Goal: Transaction & Acquisition: Purchase product/service

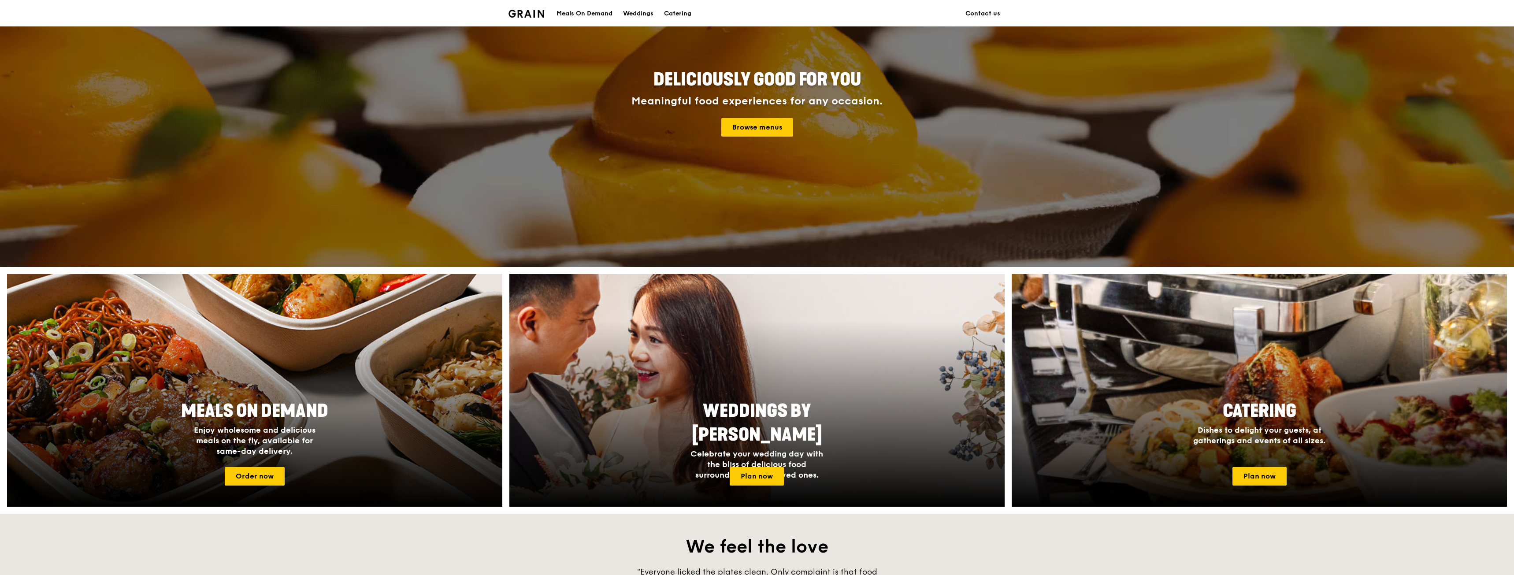
scroll to position [176, 0]
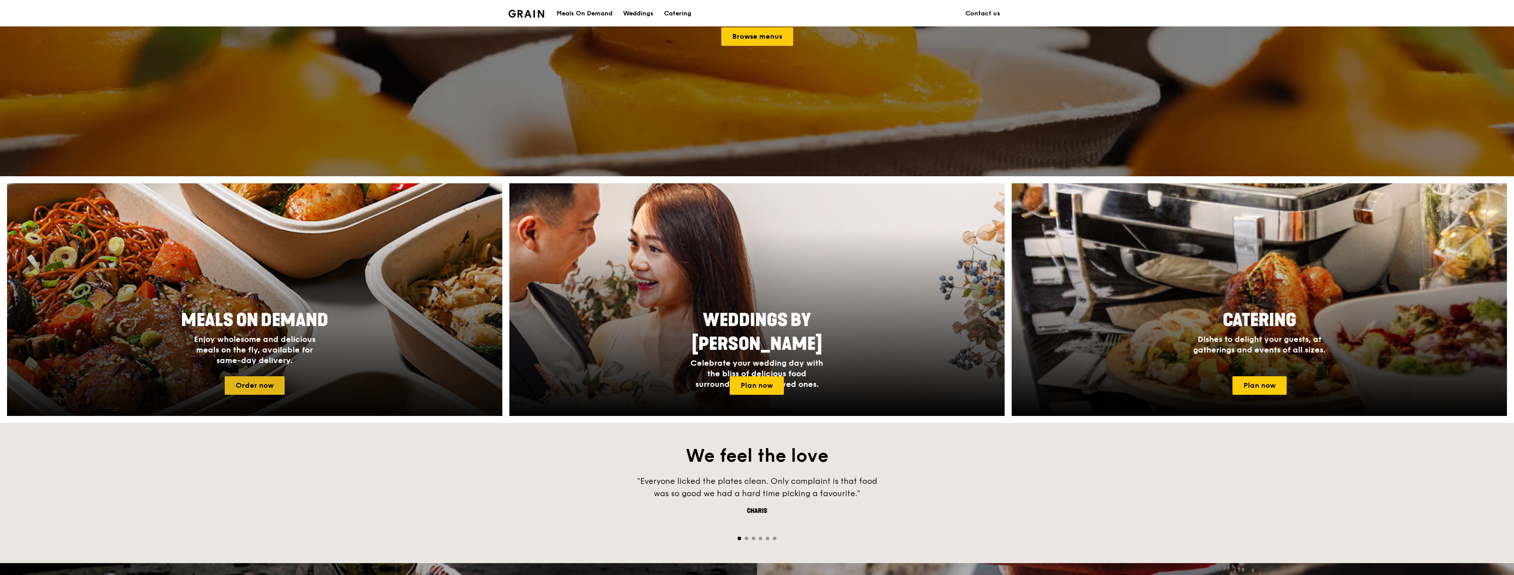
click at [257, 393] on link "Order now" at bounding box center [255, 385] width 60 height 19
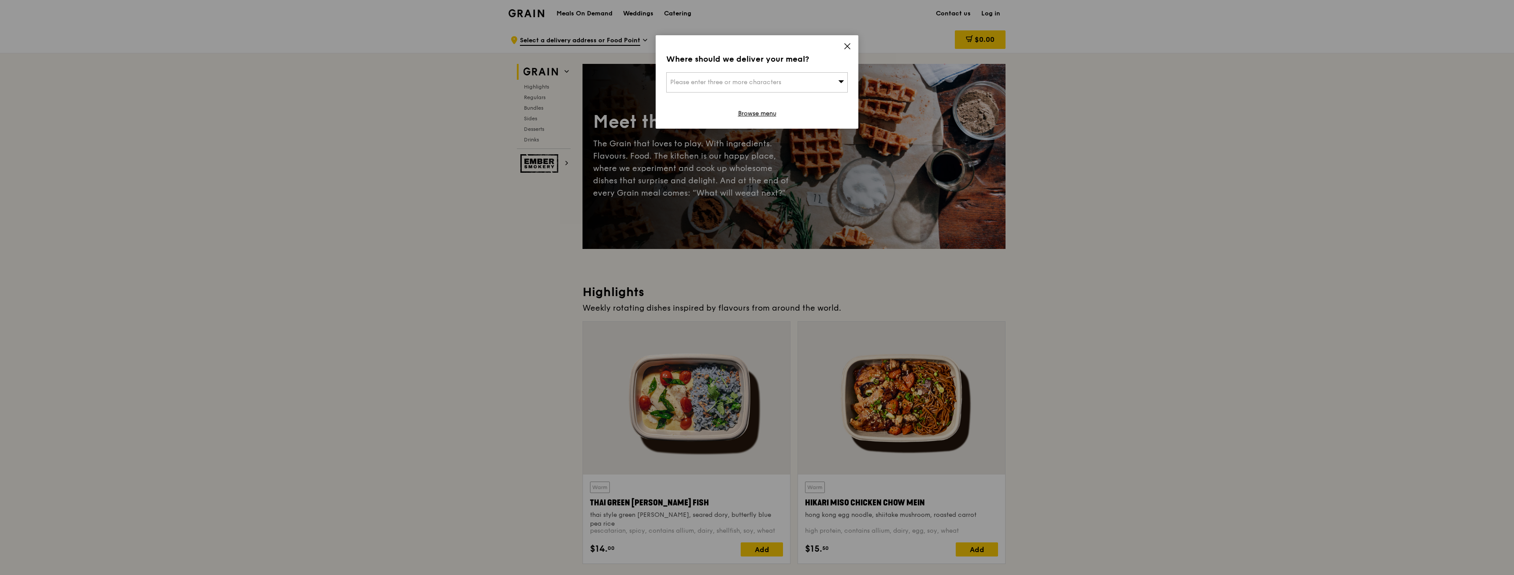
click at [819, 75] on div "Please enter three or more characters" at bounding box center [757, 82] width 182 height 20
type input "150 beac"
click at [723, 96] on div "[STREET_ADDRESS]" at bounding box center [735, 100] width 130 height 9
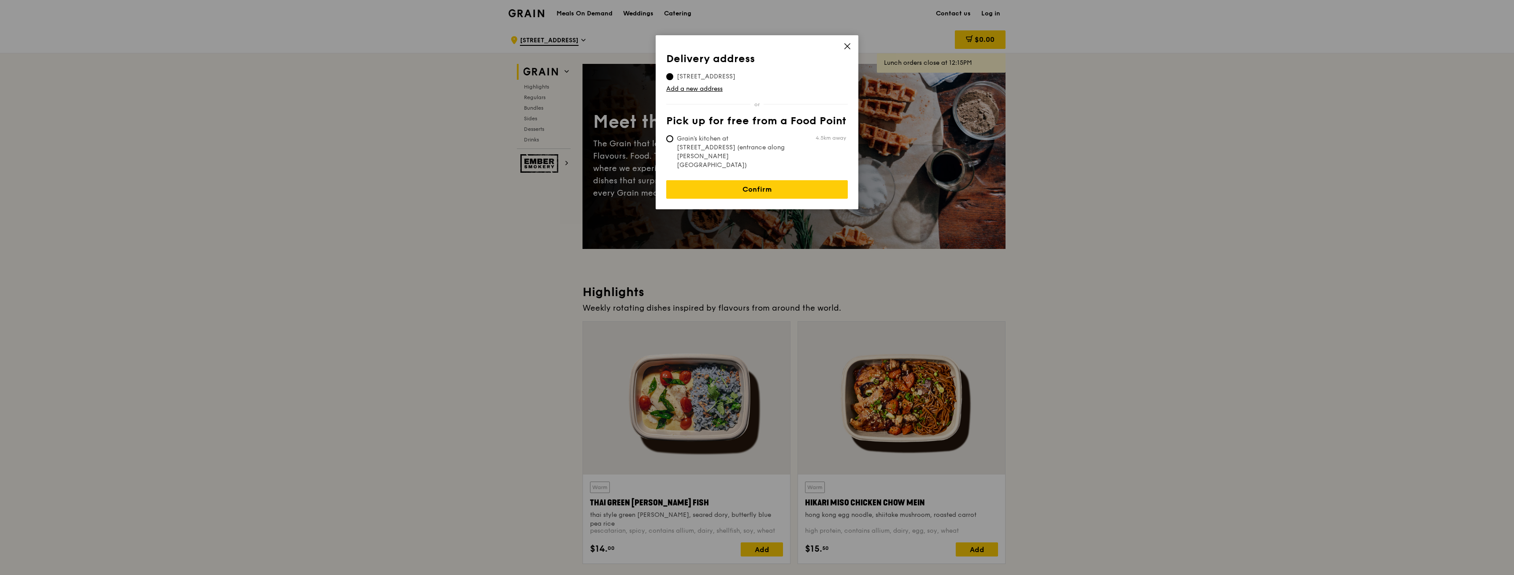
click at [721, 135] on span "Grain's kitchen at [STREET_ADDRESS] (entrance along [PERSON_NAME][GEOGRAPHIC_DA…" at bounding box center [731, 151] width 131 height 35
click at [673, 135] on input "Grain's kitchen at [STREET_ADDRESS] (entrance along [PERSON_NAME][GEOGRAPHIC_DA…" at bounding box center [669, 138] width 7 height 7
radio input "true"
click at [727, 180] on link "Confirm" at bounding box center [757, 189] width 182 height 19
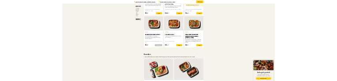
scroll to position [749, 0]
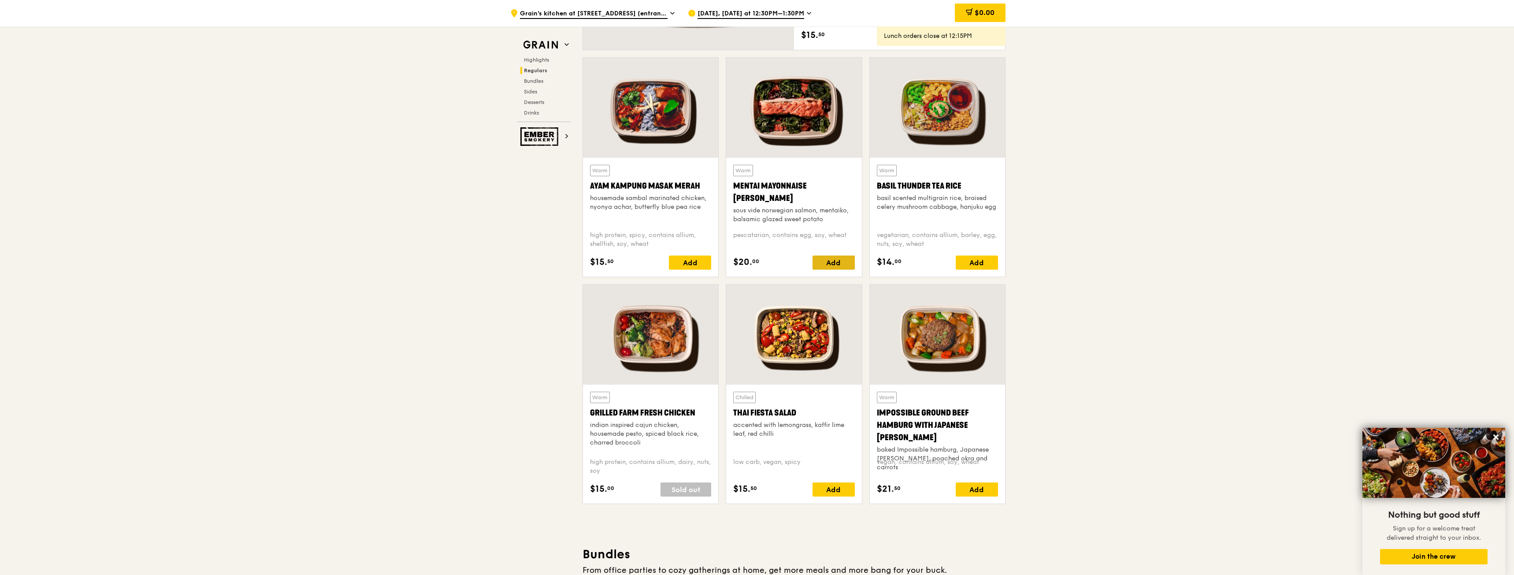
click at [820, 261] on div "Add" at bounding box center [833, 263] width 42 height 14
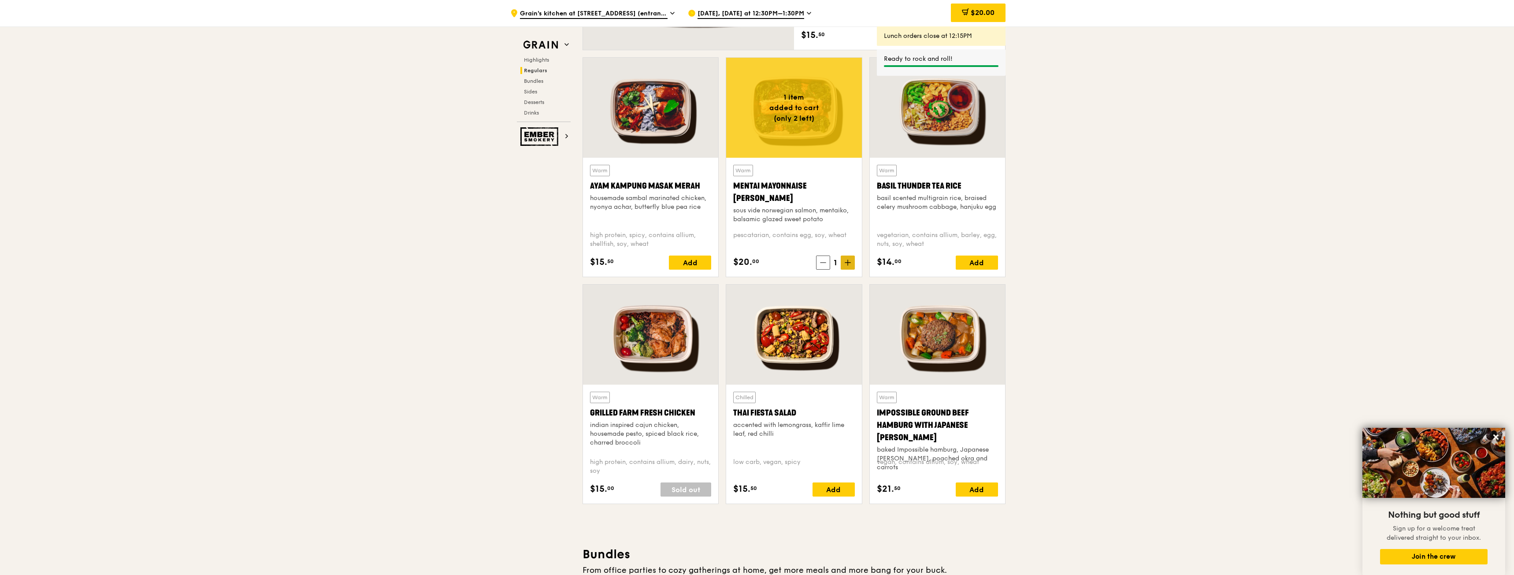
click at [846, 262] on icon at bounding box center [848, 263] width 6 height 6
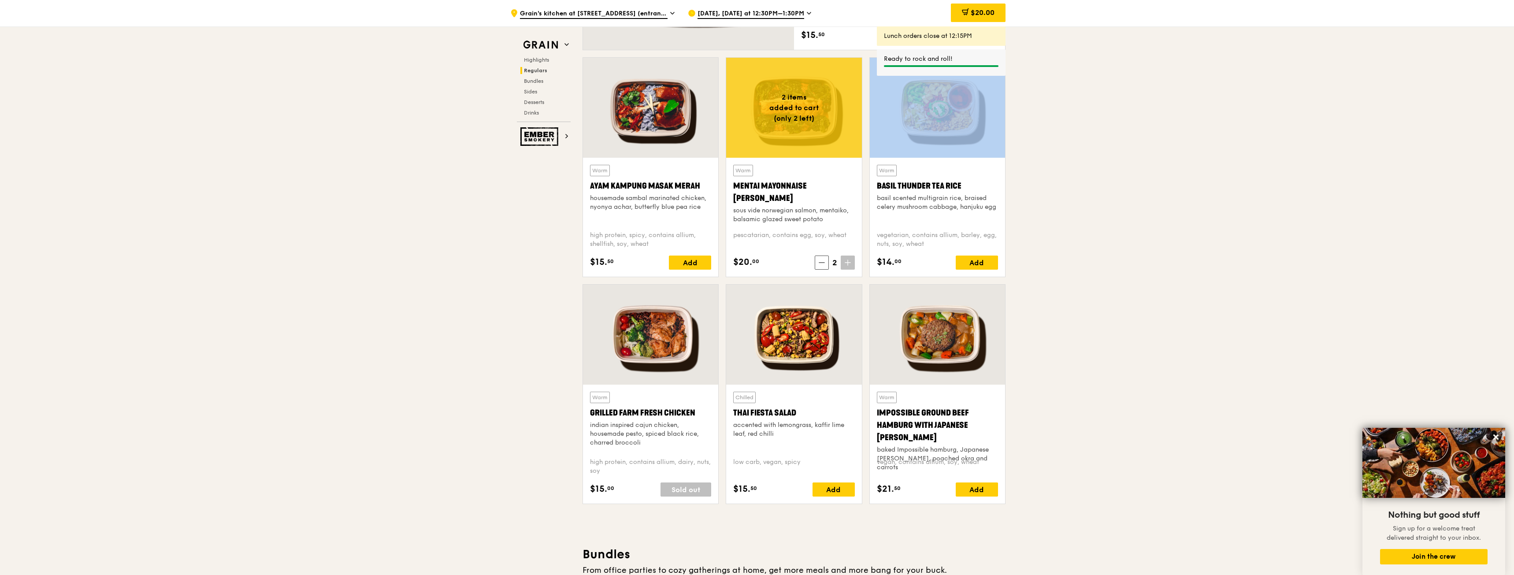
click at [846, 262] on icon at bounding box center [848, 263] width 6 height 6
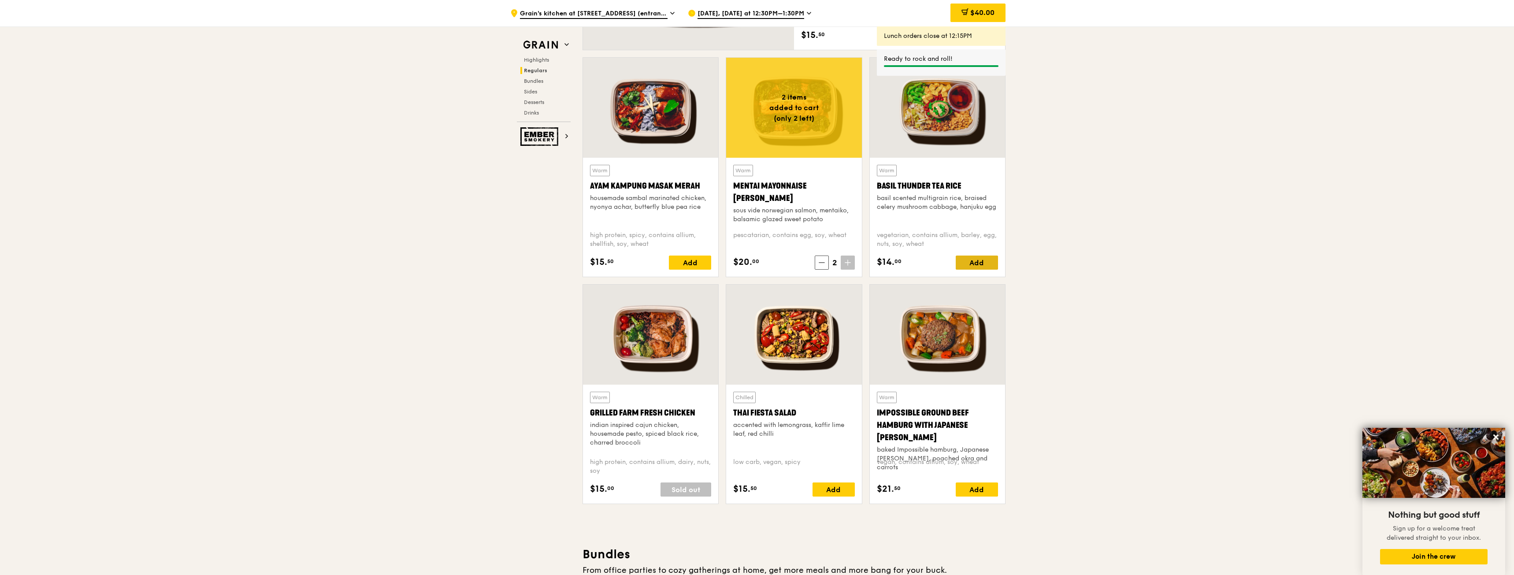
click at [967, 266] on div "Add" at bounding box center [977, 263] width 42 height 14
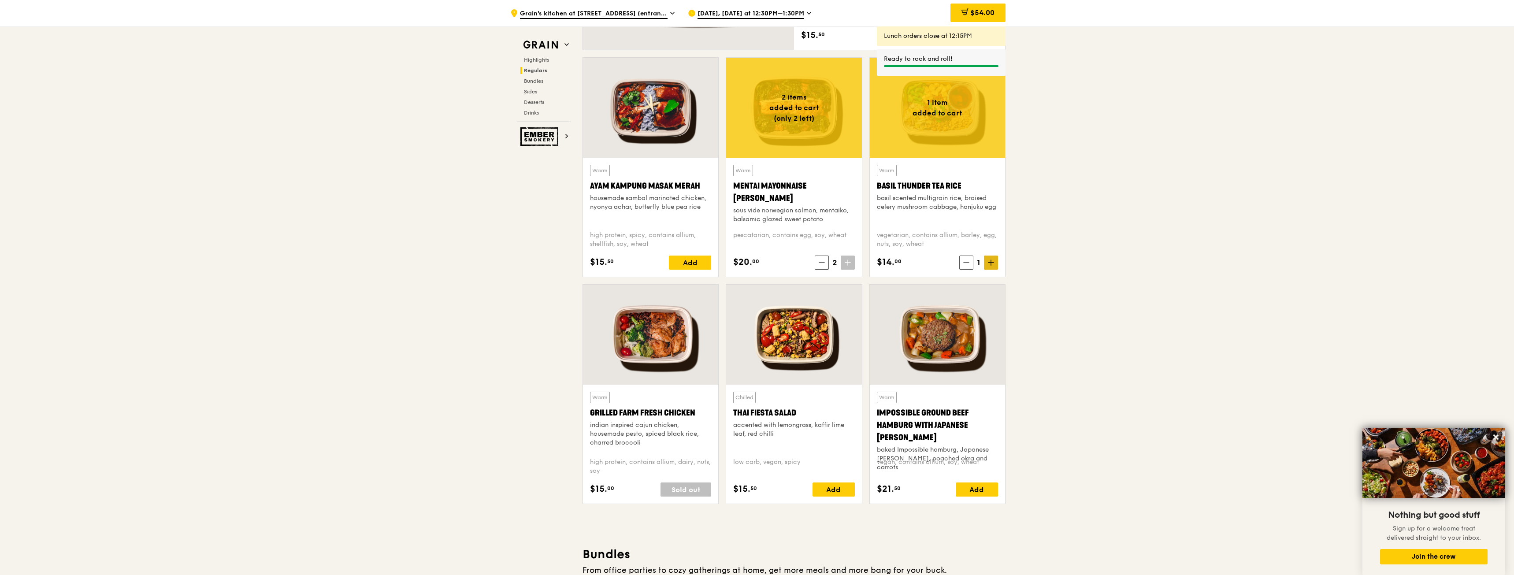
click at [991, 263] on icon at bounding box center [990, 263] width 5 height 0
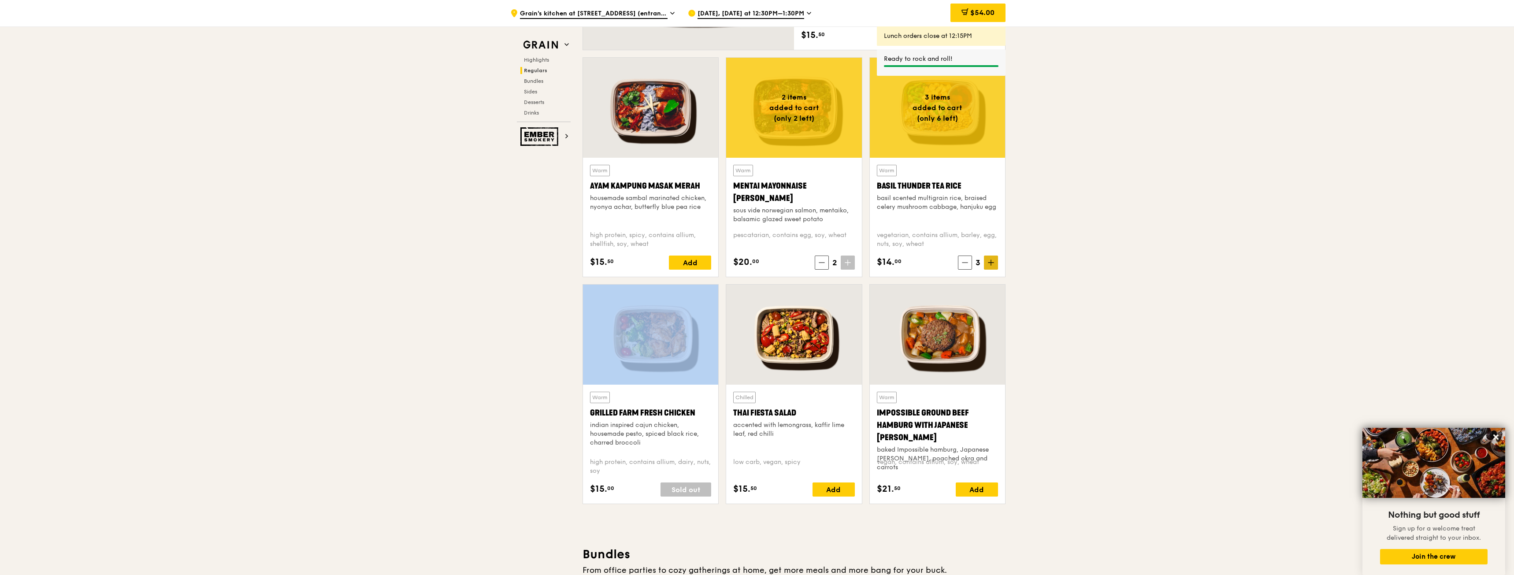
click at [991, 263] on icon at bounding box center [990, 263] width 5 height 0
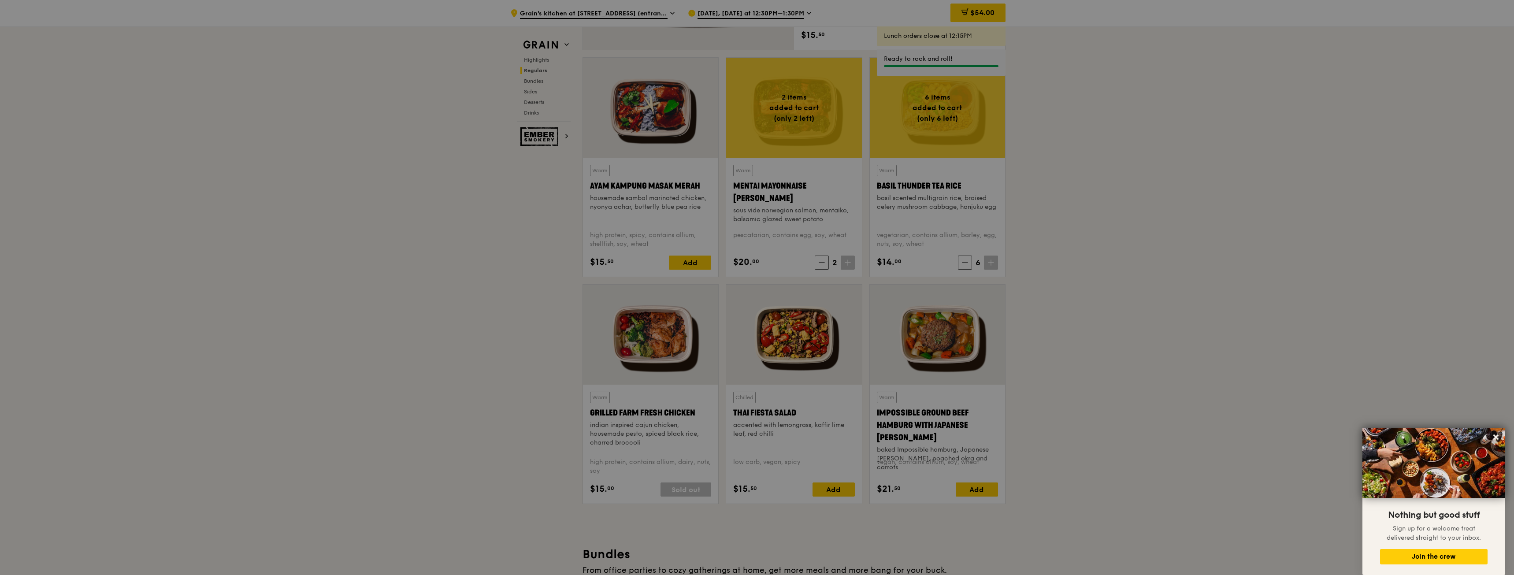
click at [1080, 204] on div at bounding box center [757, 287] width 1514 height 575
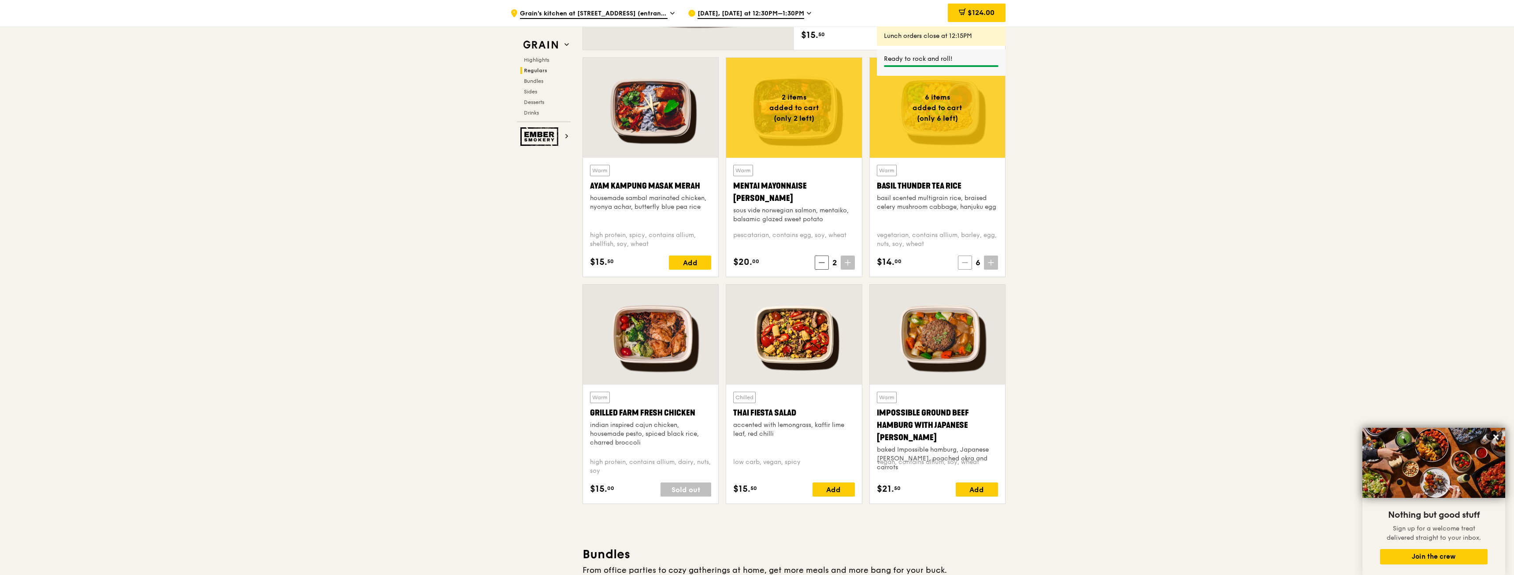
click at [960, 266] on span at bounding box center [965, 263] width 14 height 14
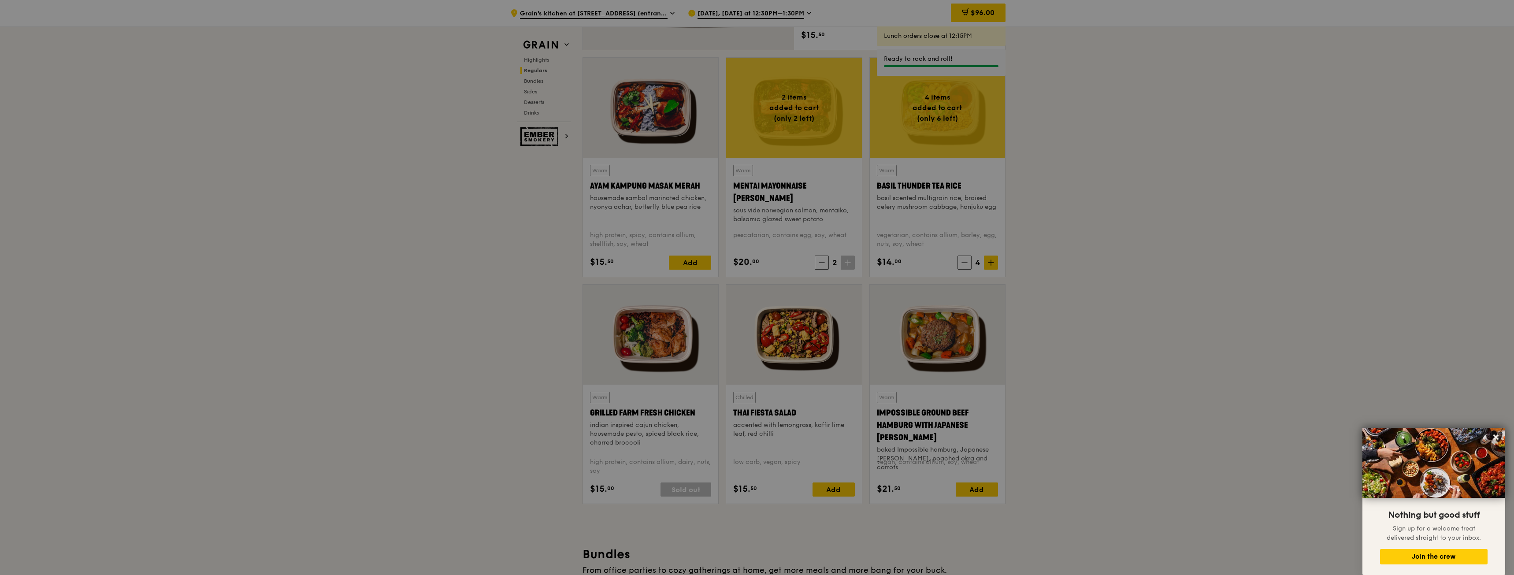
click at [975, 15] on div at bounding box center [757, 287] width 1514 height 575
type input "4"
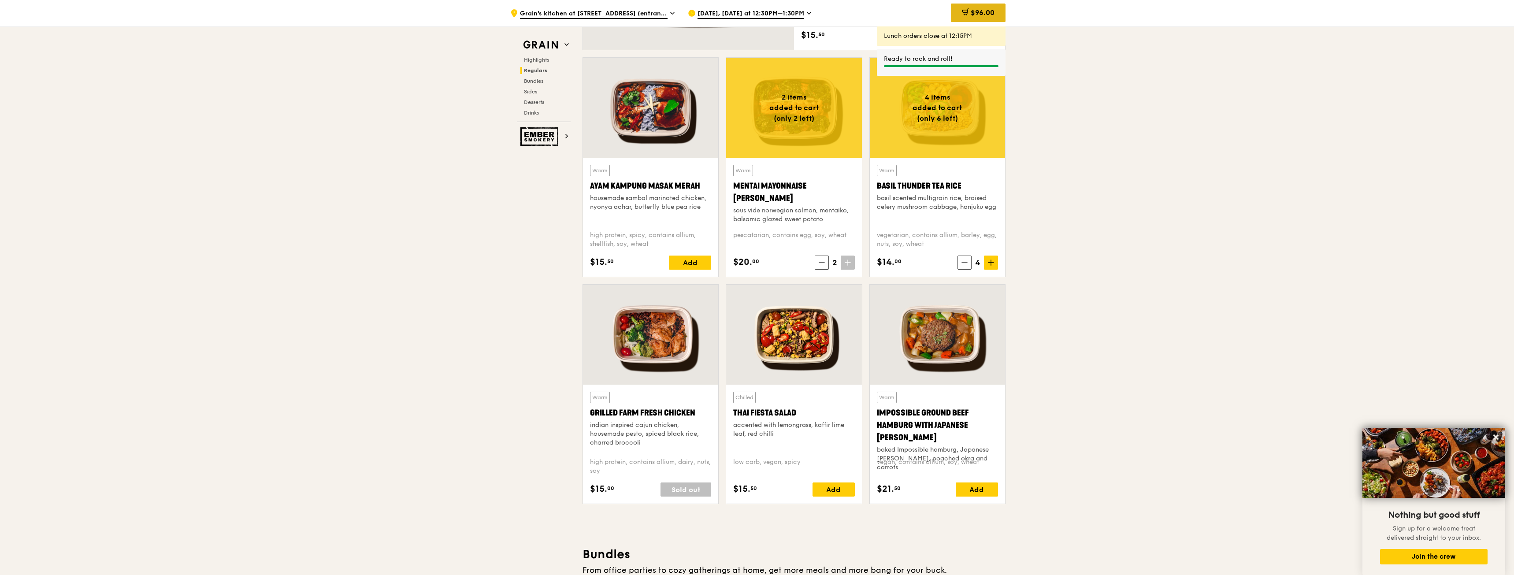
click at [983, 13] on span "$96.00" at bounding box center [983, 12] width 24 height 8
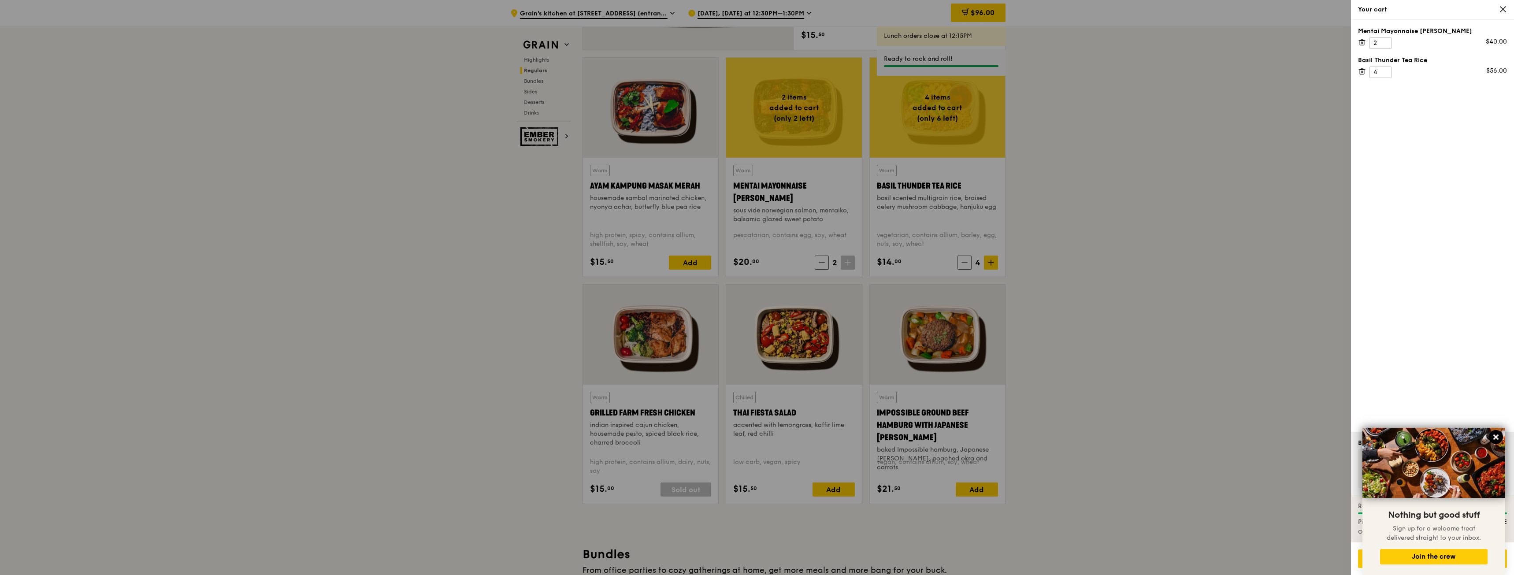
click at [1497, 434] on icon at bounding box center [1496, 437] width 8 height 8
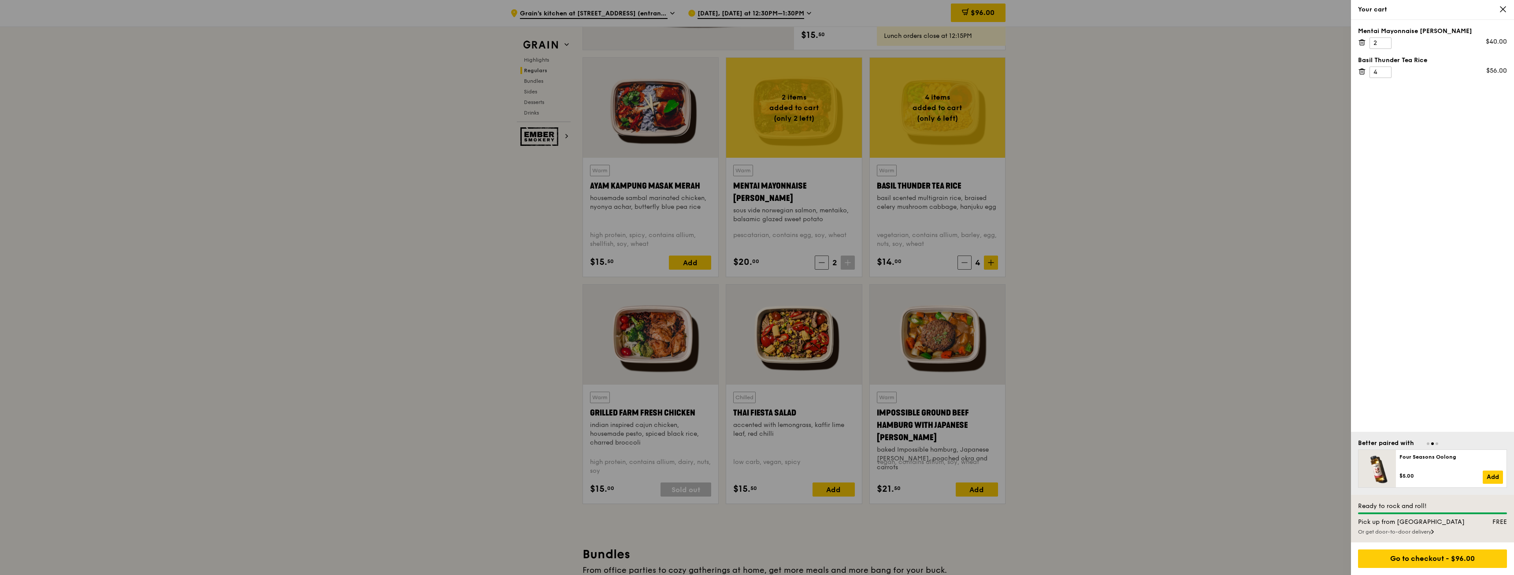
click at [1419, 531] on div "Or get door-to-door delivery" at bounding box center [1432, 531] width 149 height 7
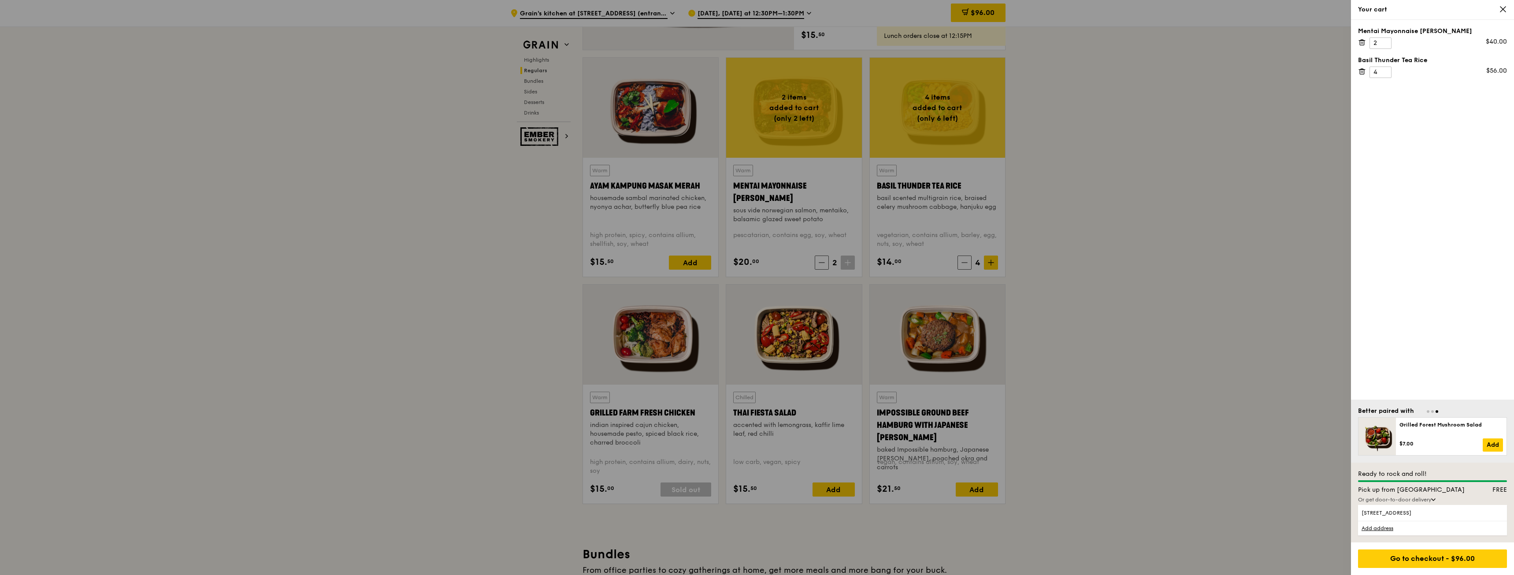
click at [1406, 498] on div "Or get door-to-door delivery" at bounding box center [1432, 499] width 149 height 7
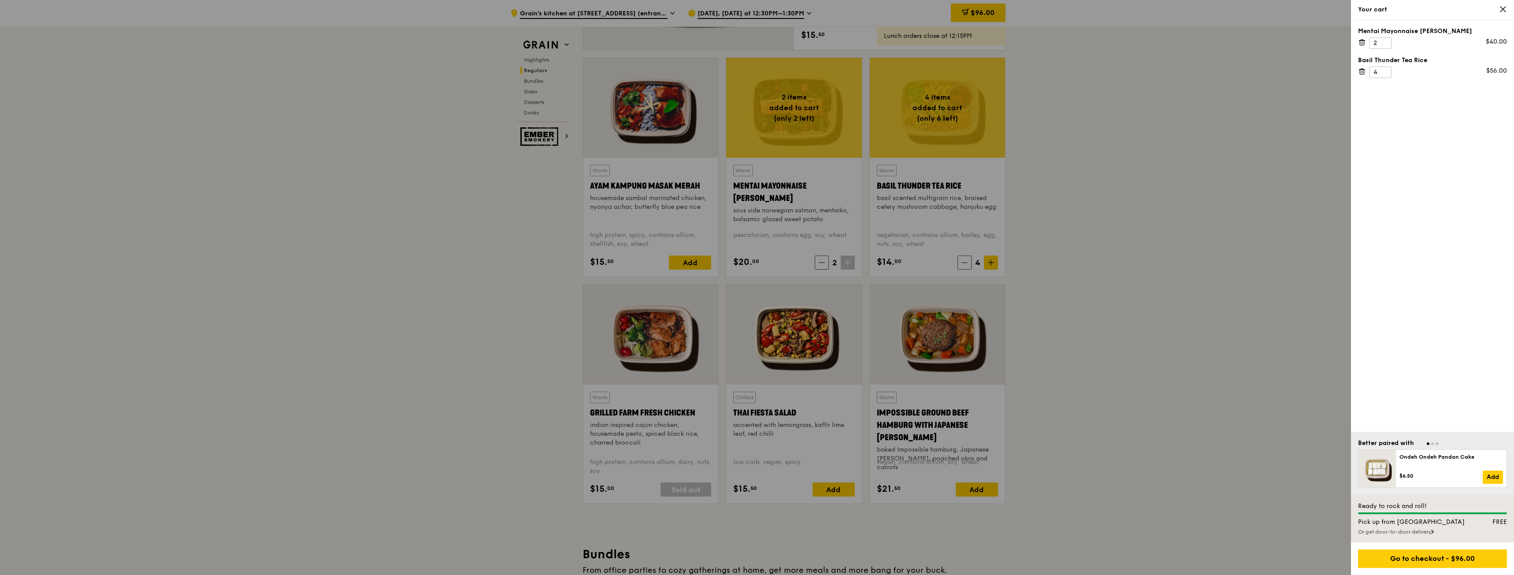
click at [1420, 528] on div "Pick up from [GEOGRAPHIC_DATA] FREE" at bounding box center [1432, 523] width 159 height 11
click at [1418, 531] on div "Or get door-to-door delivery" at bounding box center [1432, 531] width 149 height 7
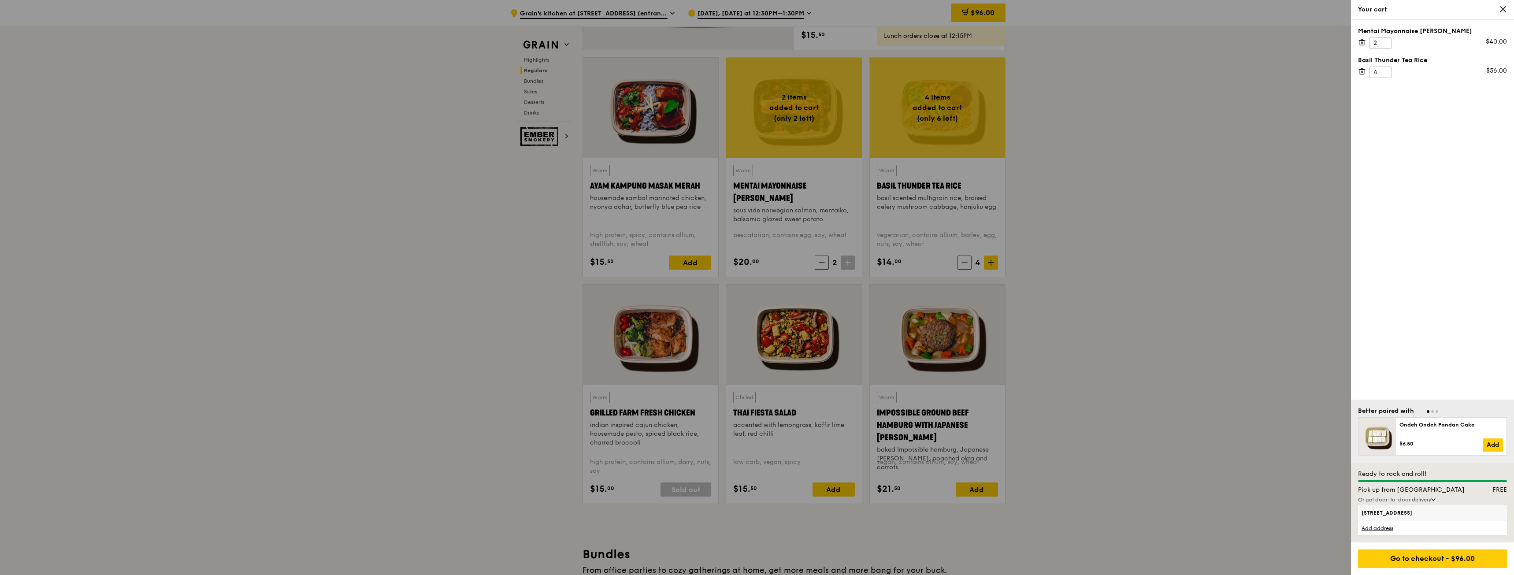
click at [1401, 512] on span "[STREET_ADDRESS]" at bounding box center [1414, 512] width 107 height 7
click at [0, 0] on input "[STREET_ADDRESS]" at bounding box center [0, 0] width 0 height 0
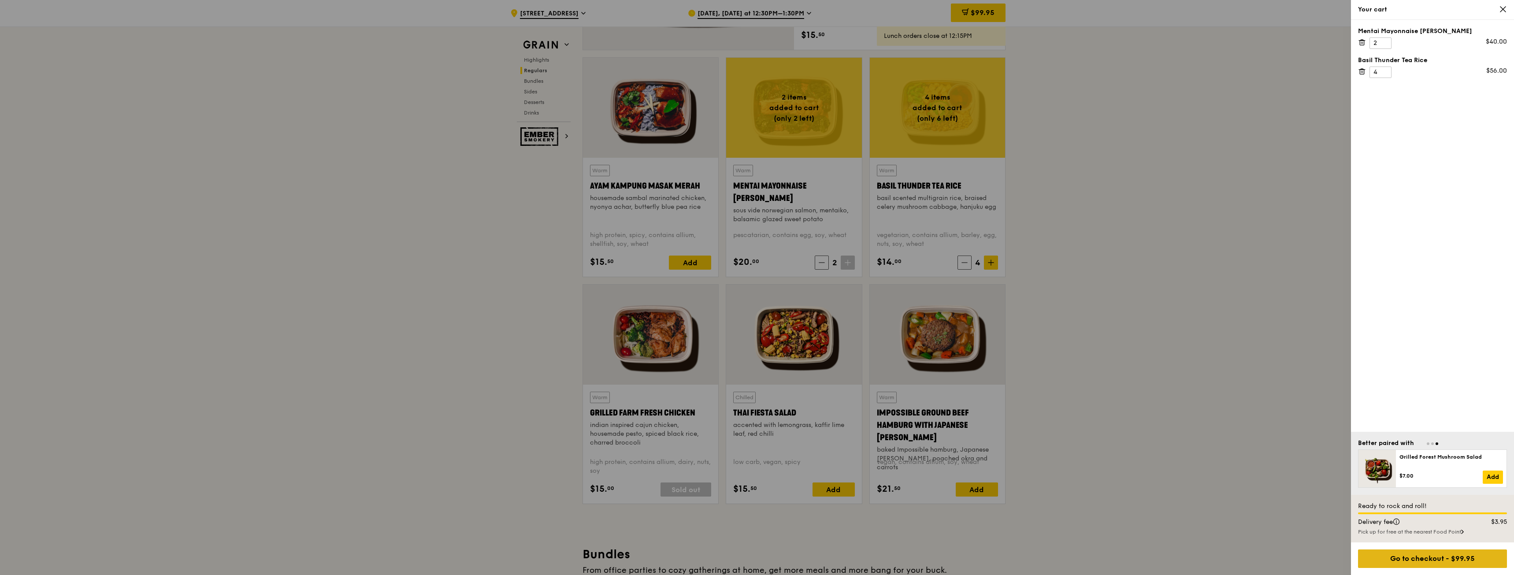
click at [1397, 562] on div "Go to checkout - $99.95" at bounding box center [1432, 558] width 149 height 19
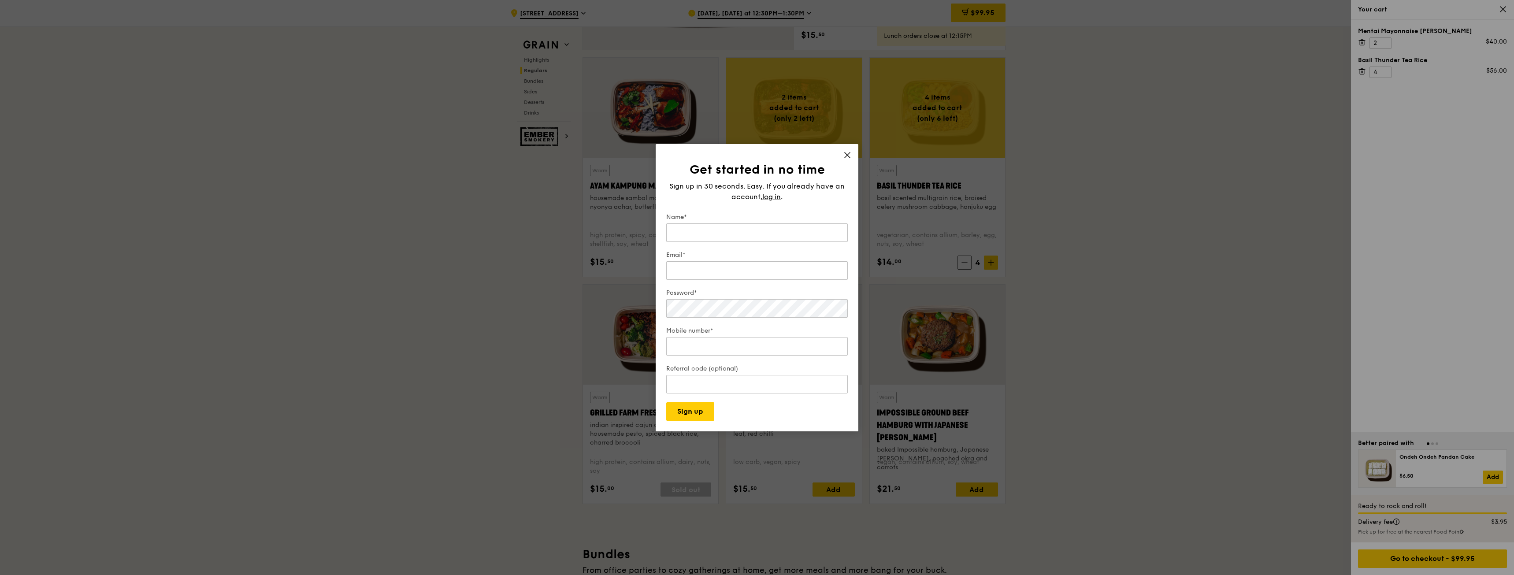
click at [846, 156] on span at bounding box center [847, 157] width 8 height 10
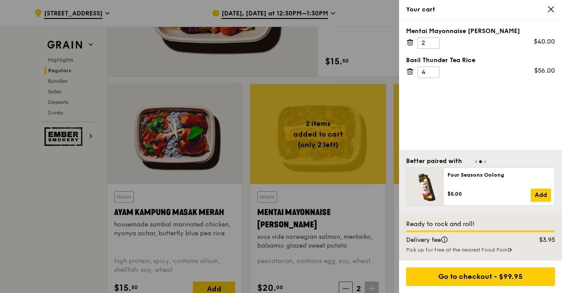
scroll to position [740, 0]
